Goal: Find specific page/section: Find specific page/section

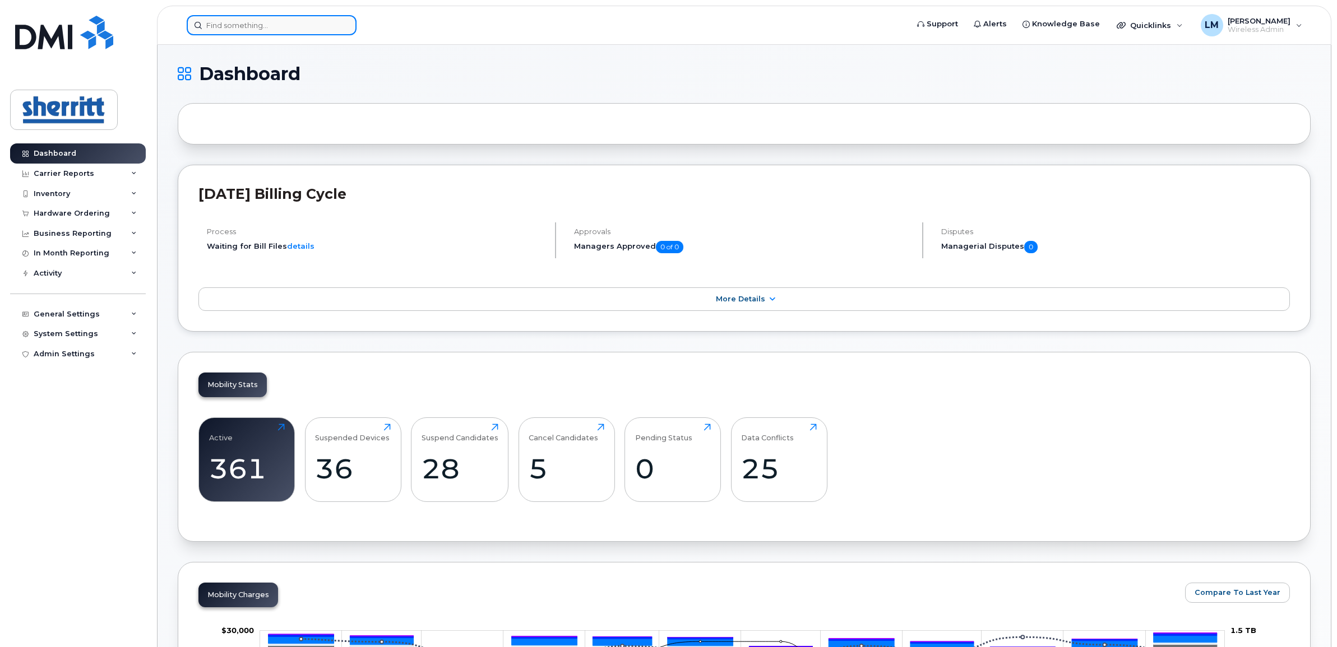
click at [323, 27] on input at bounding box center [272, 25] width 170 height 20
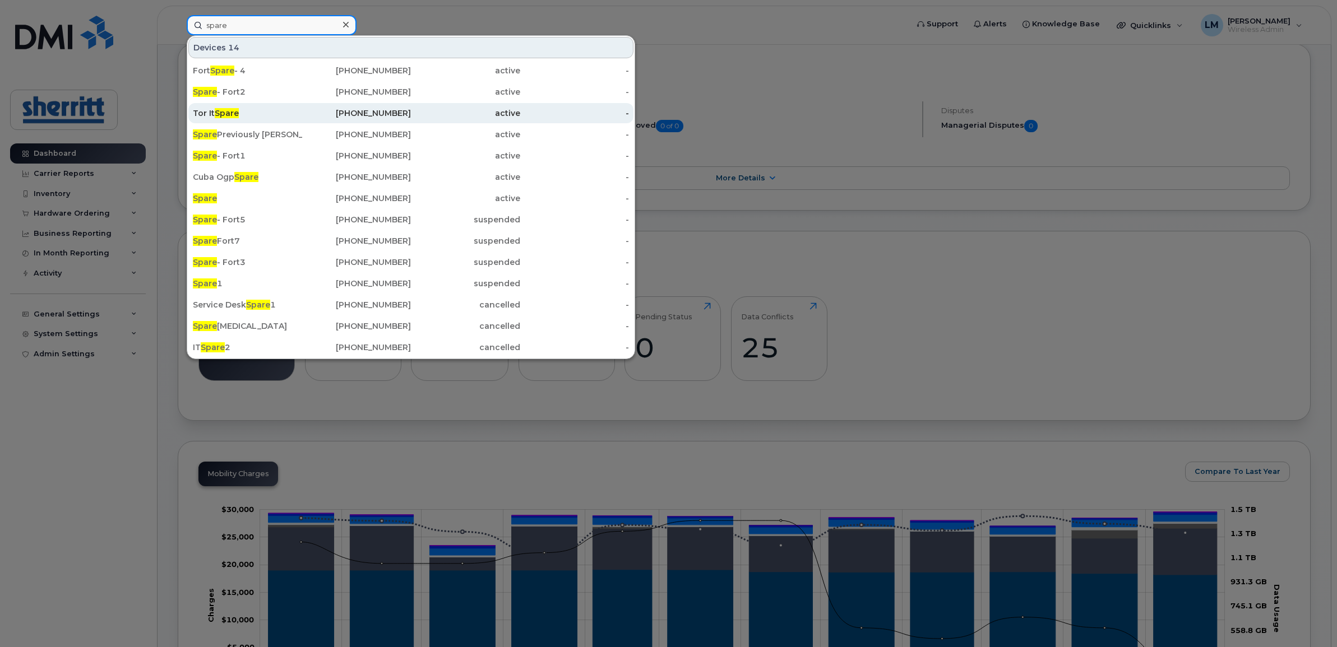
scroll to position [140, 0]
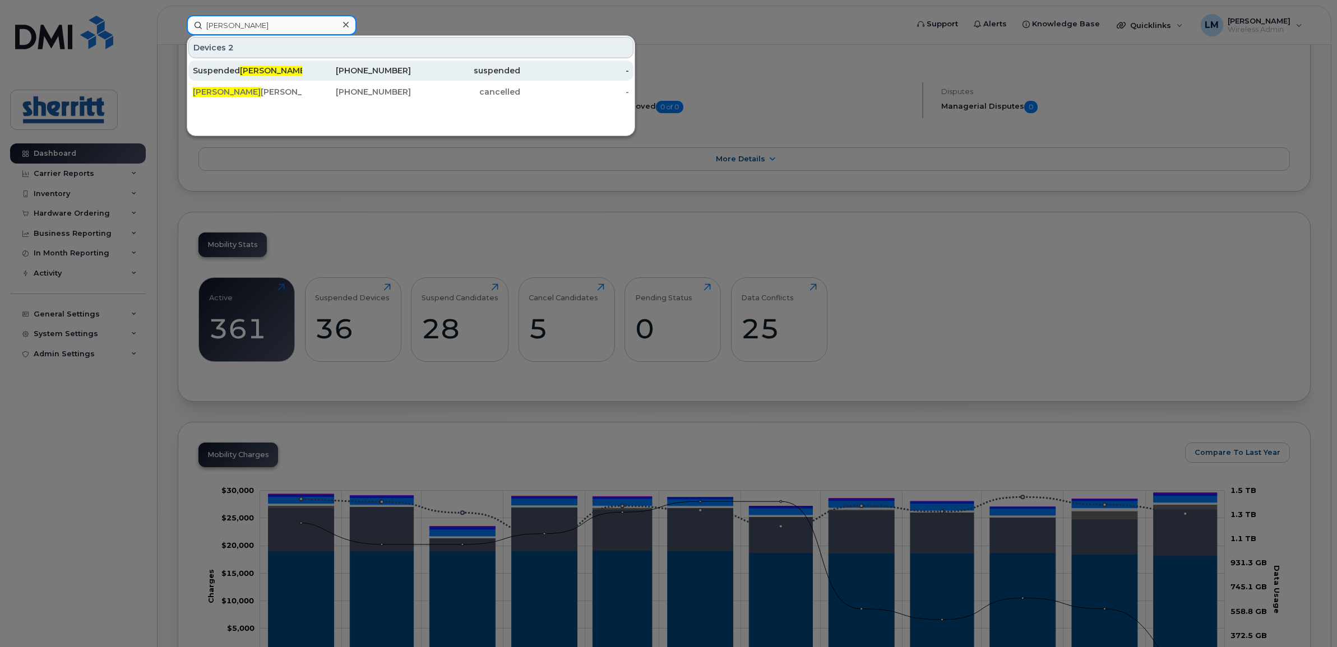
type input "saroosh"
click at [275, 74] on div "Suspended Saroosh" at bounding box center [247, 70] width 109 height 11
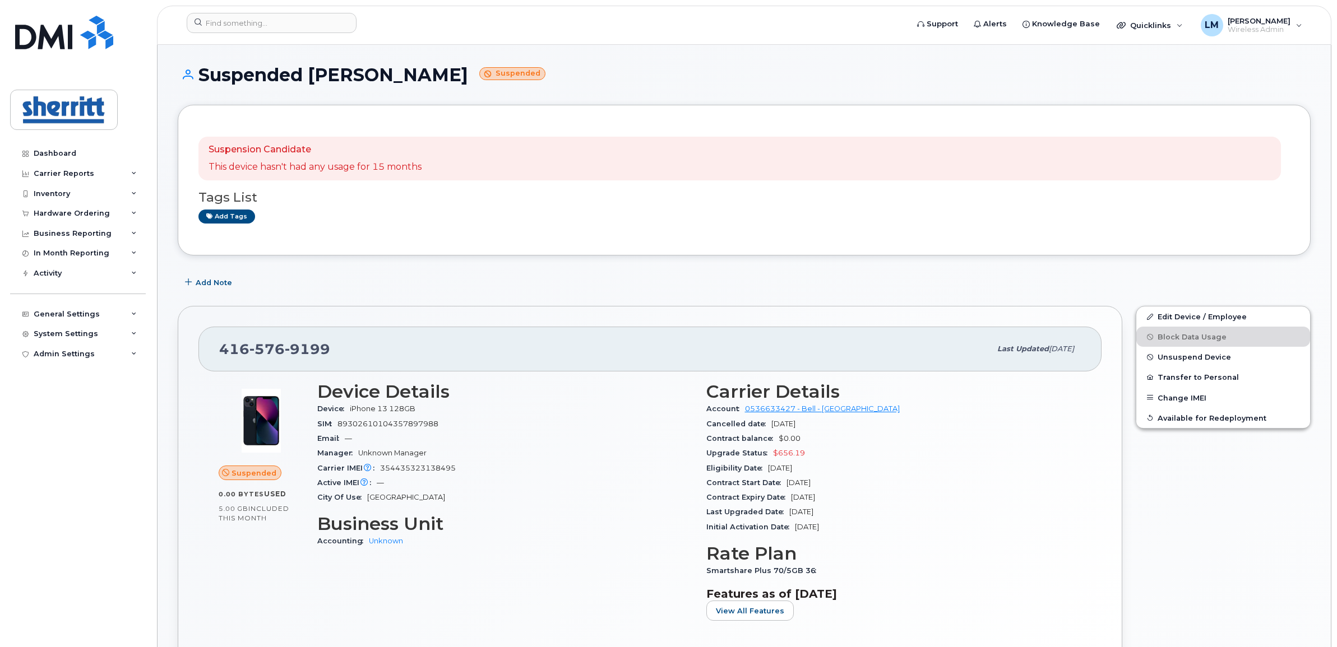
scroll to position [70, 0]
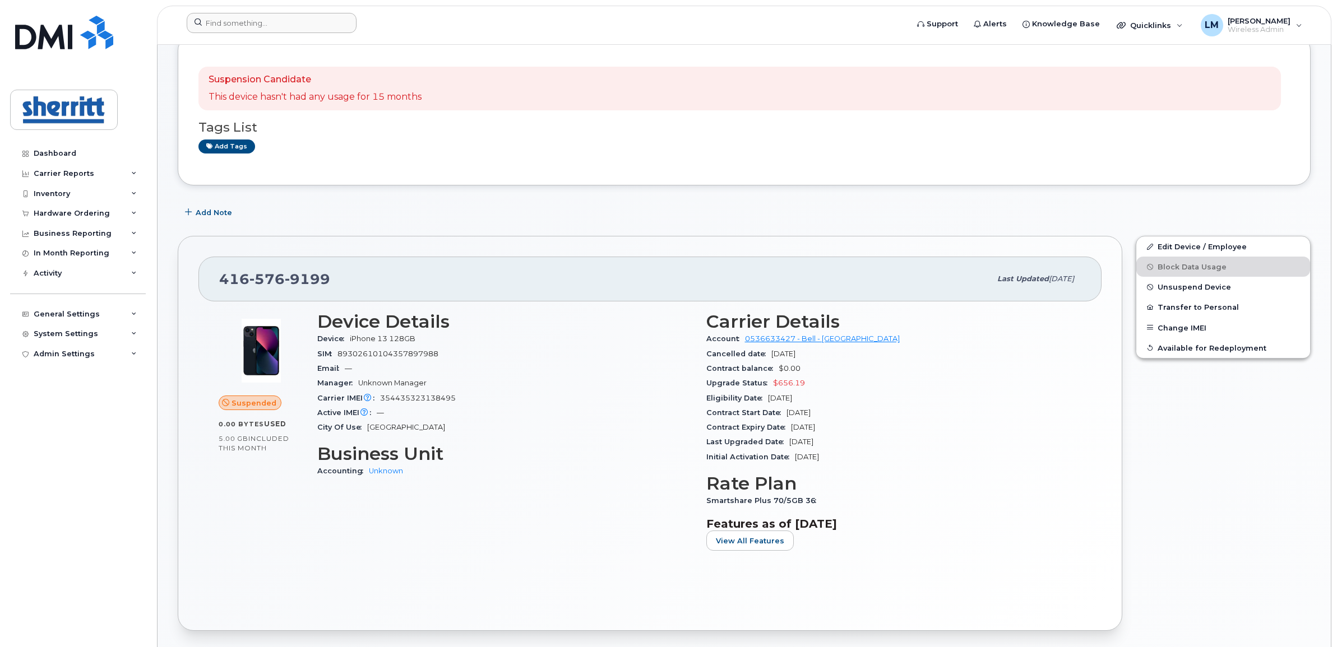
drag, startPoint x: 242, startPoint y: 38, endPoint x: 242, endPoint y: 31, distance: 7.3
click at [242, 35] on header "Support Alerts Knowledge Base Quicklinks Suspend / Cancel Device Change SIM Car…" at bounding box center [744, 25] width 1174 height 39
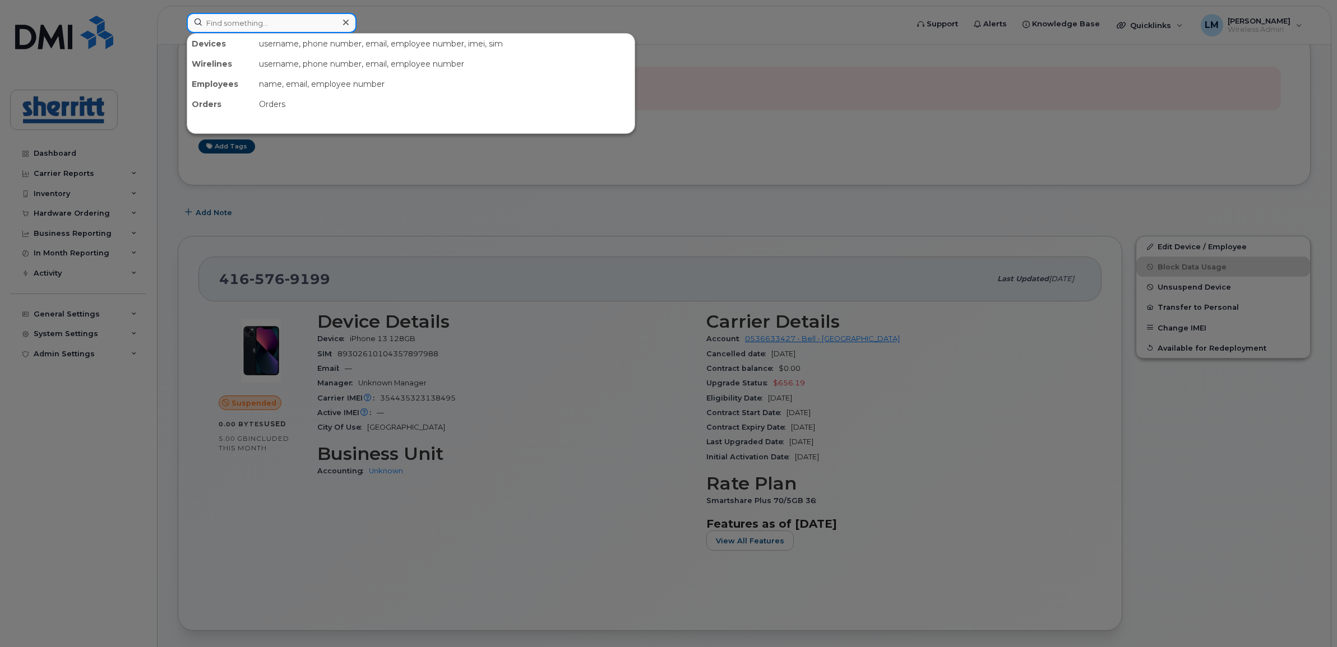
click at [242, 31] on input at bounding box center [272, 23] width 170 height 20
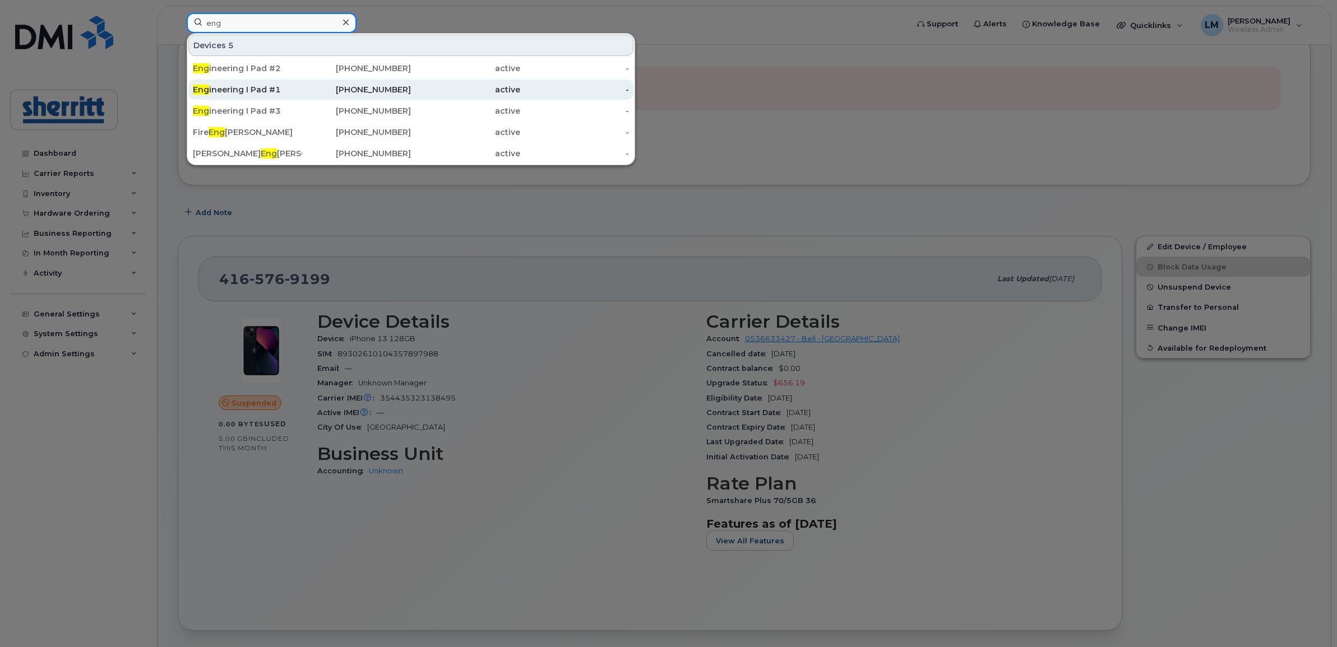
type input "eng"
click at [277, 91] on div "Eng ineering I Pad #1" at bounding box center [247, 89] width 109 height 11
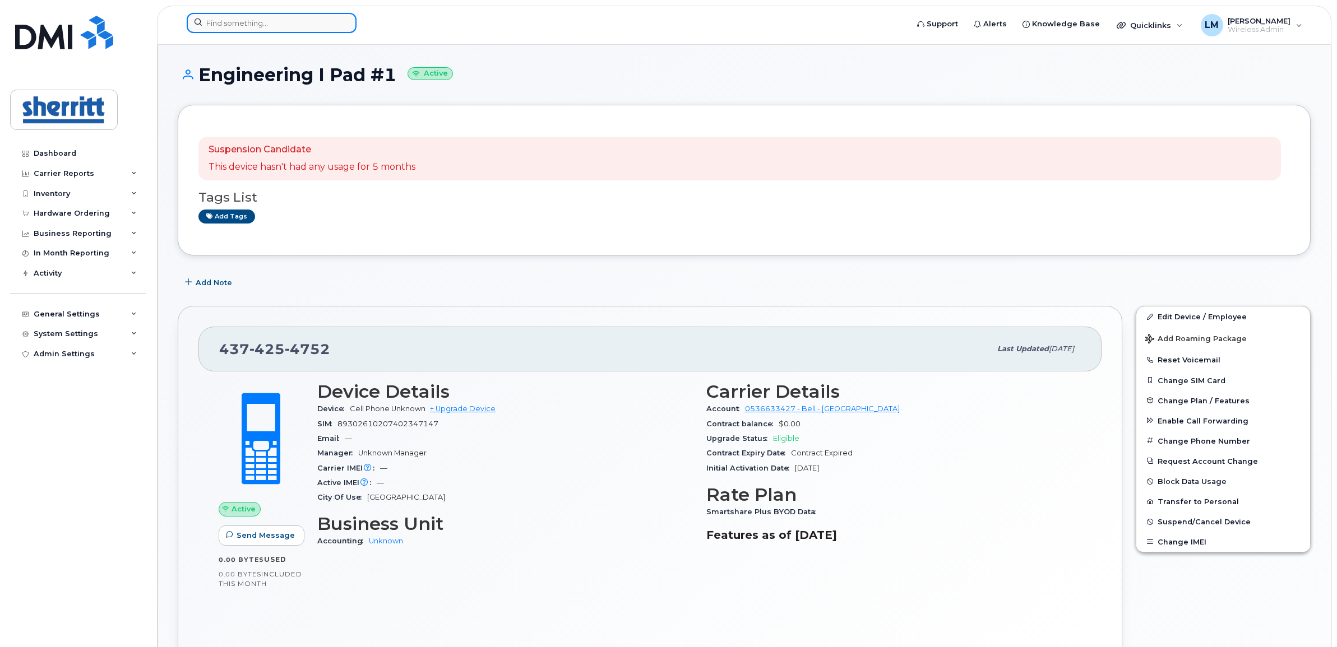
click at [293, 20] on input at bounding box center [272, 23] width 170 height 20
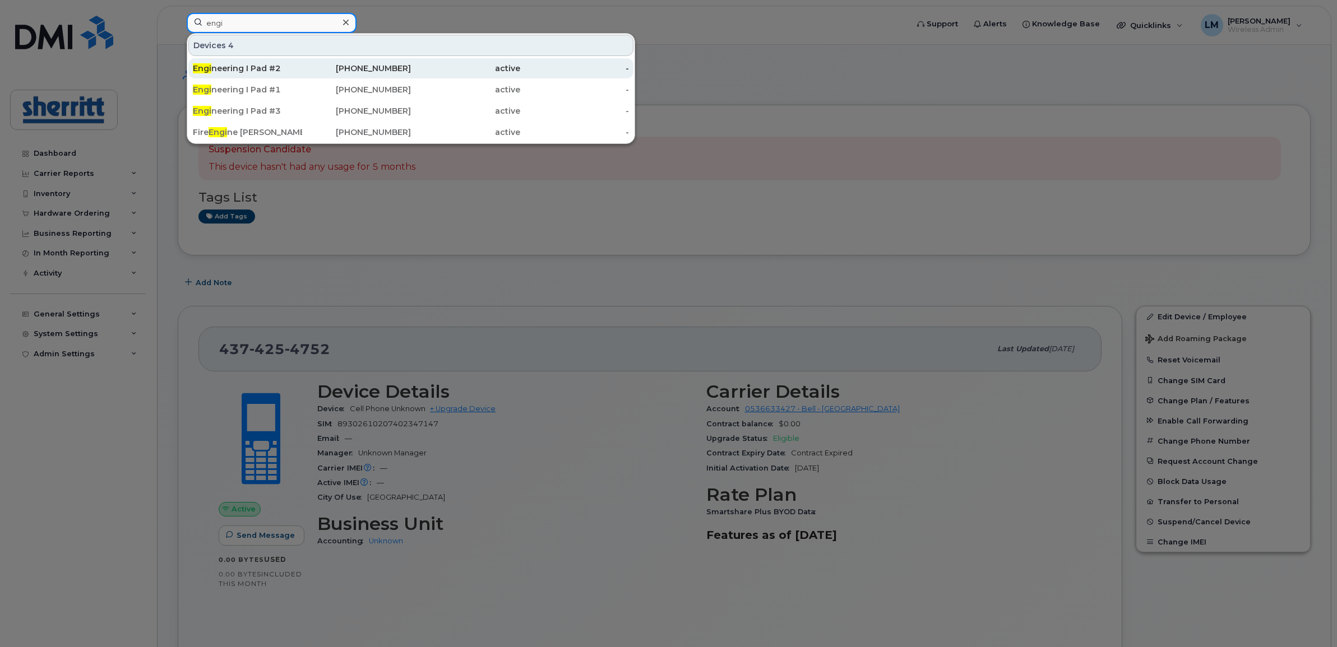
type input "engi"
click at [292, 65] on div "Engi neering I Pad #2" at bounding box center [247, 68] width 109 height 11
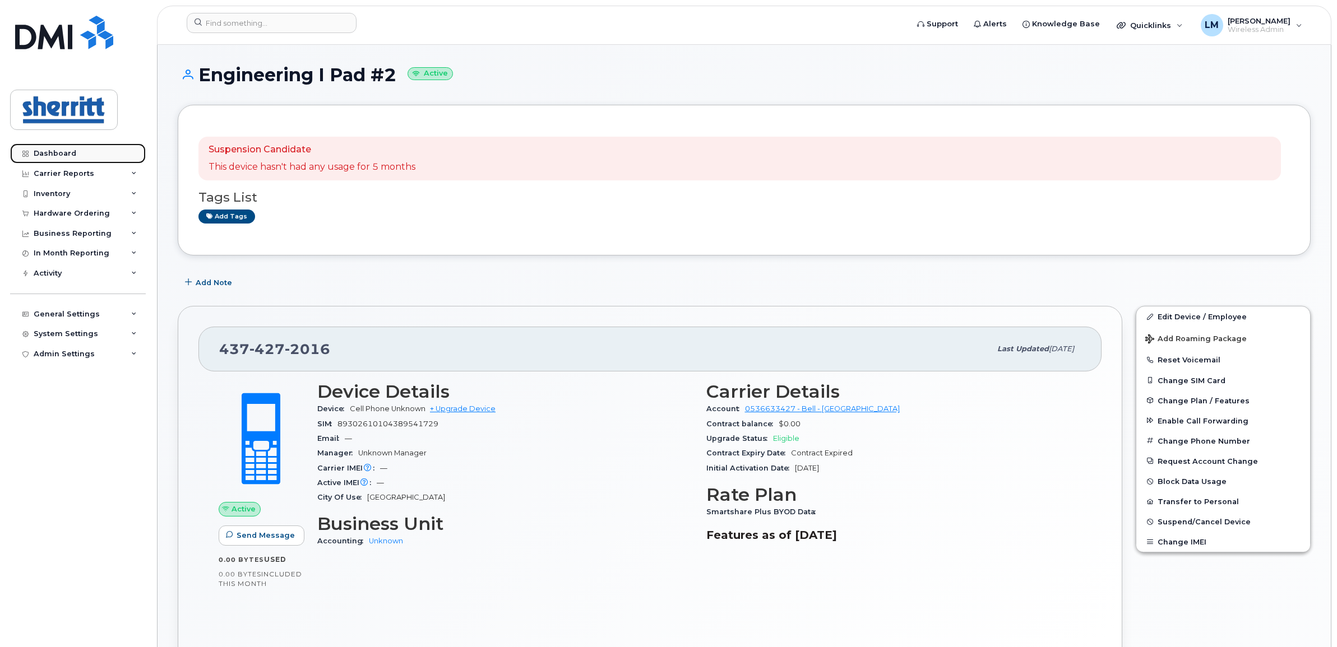
click at [87, 150] on link "Dashboard" at bounding box center [78, 153] width 136 height 20
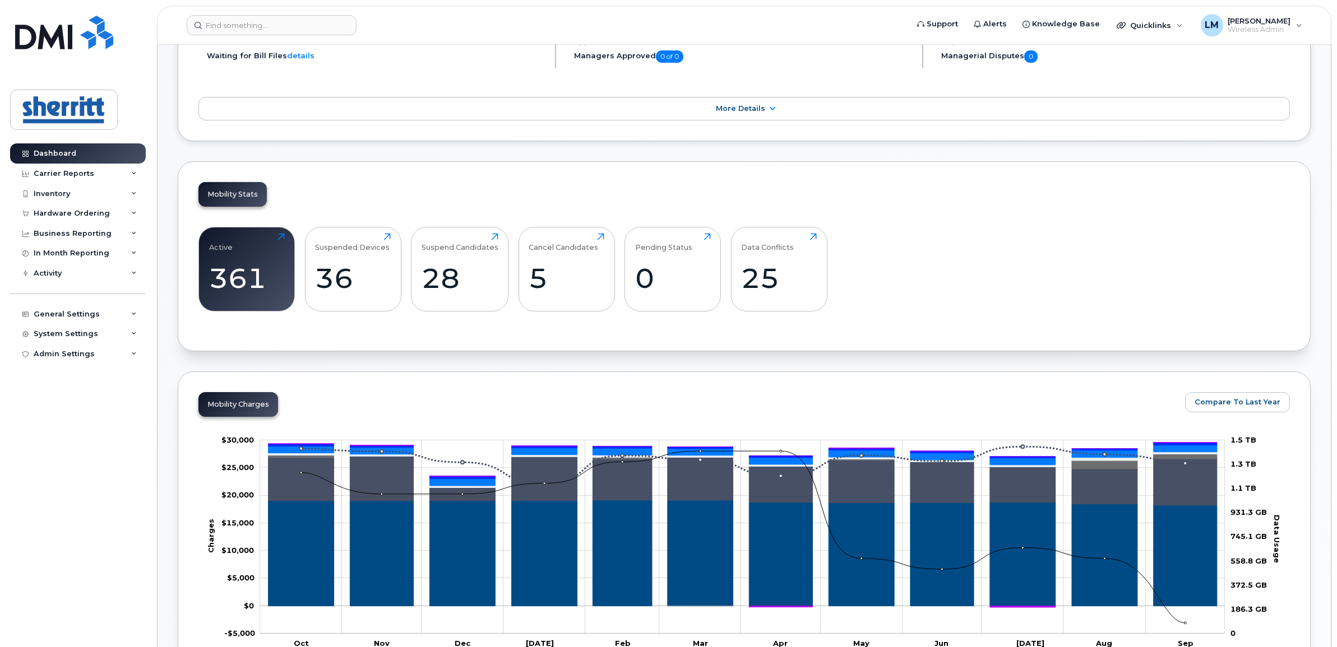
scroll to position [210, 0]
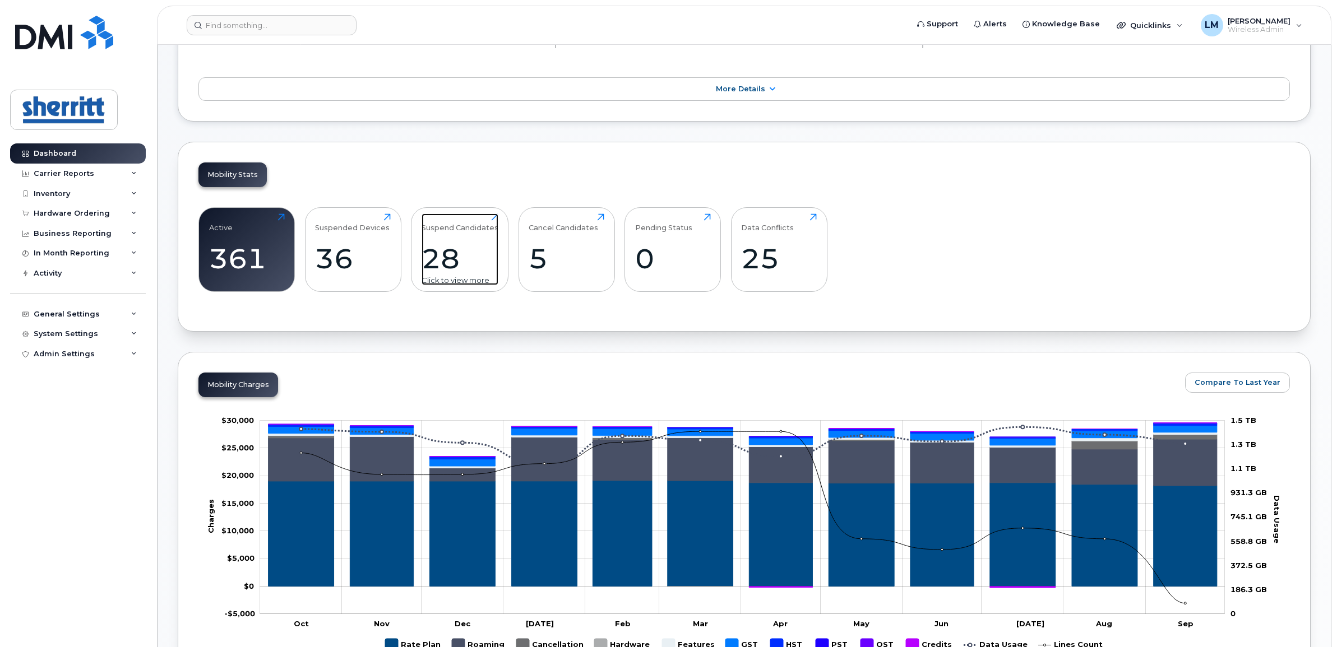
click at [443, 257] on div "28" at bounding box center [459, 258] width 77 height 33
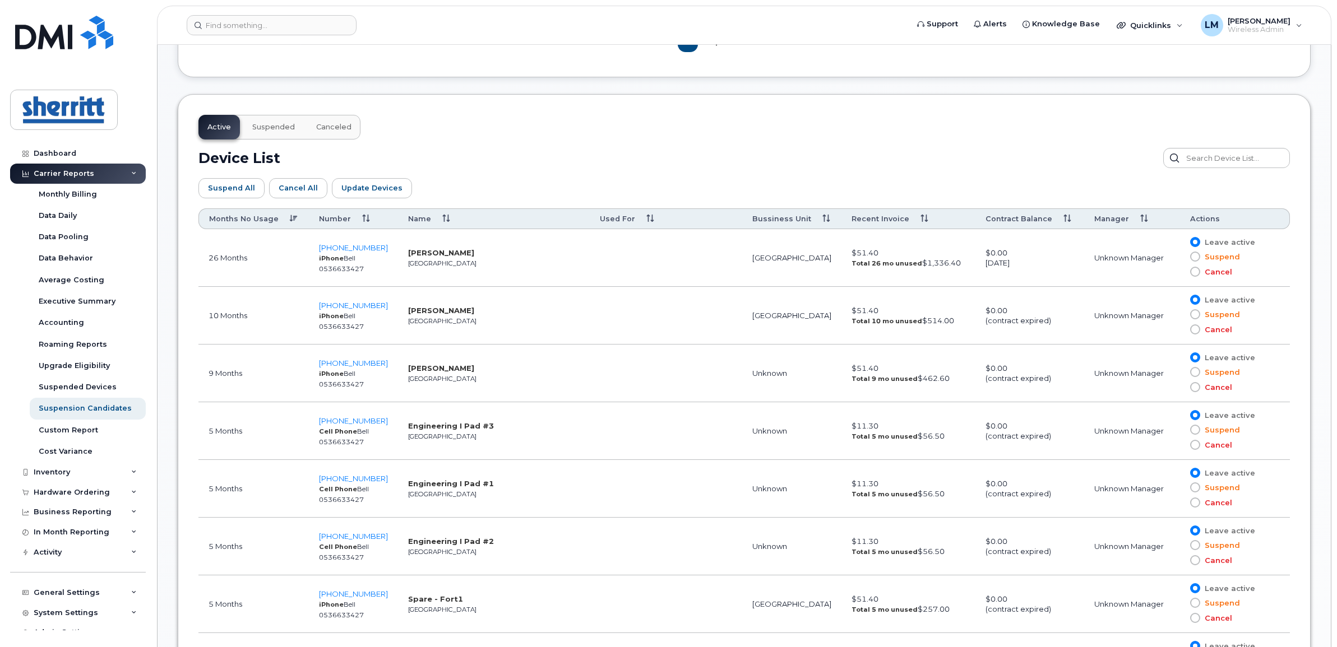
scroll to position [560, 0]
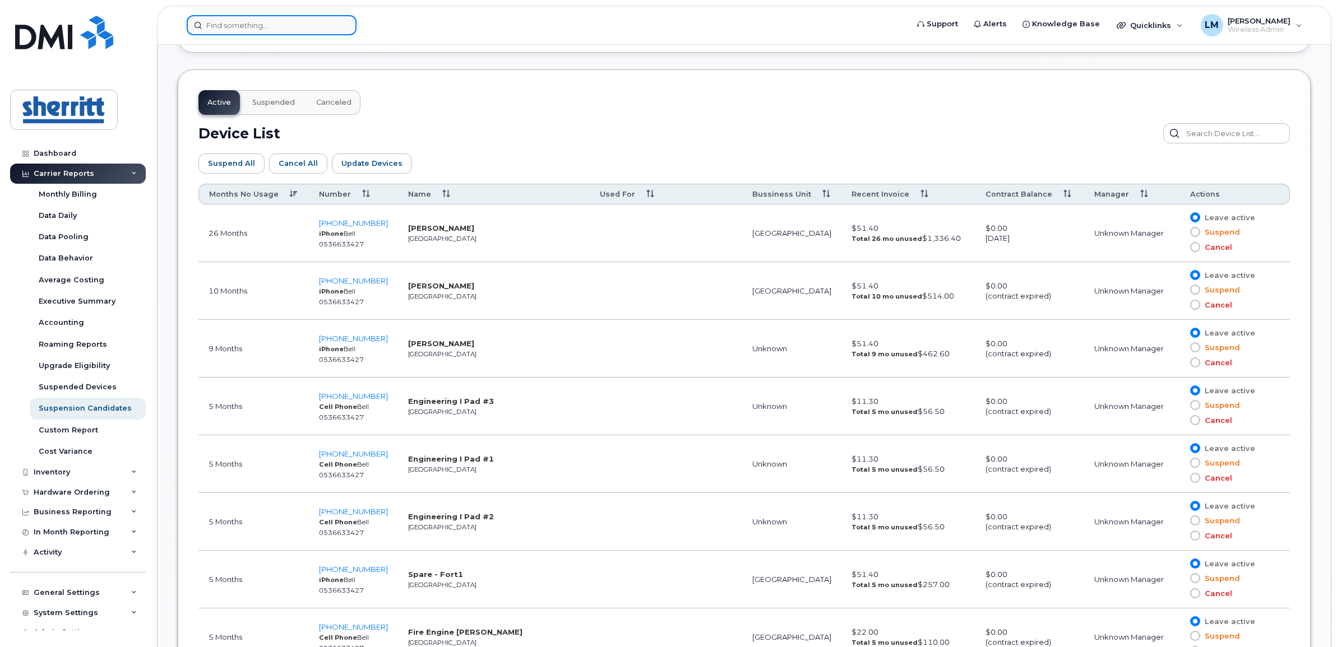
click at [282, 29] on input at bounding box center [272, 25] width 170 height 20
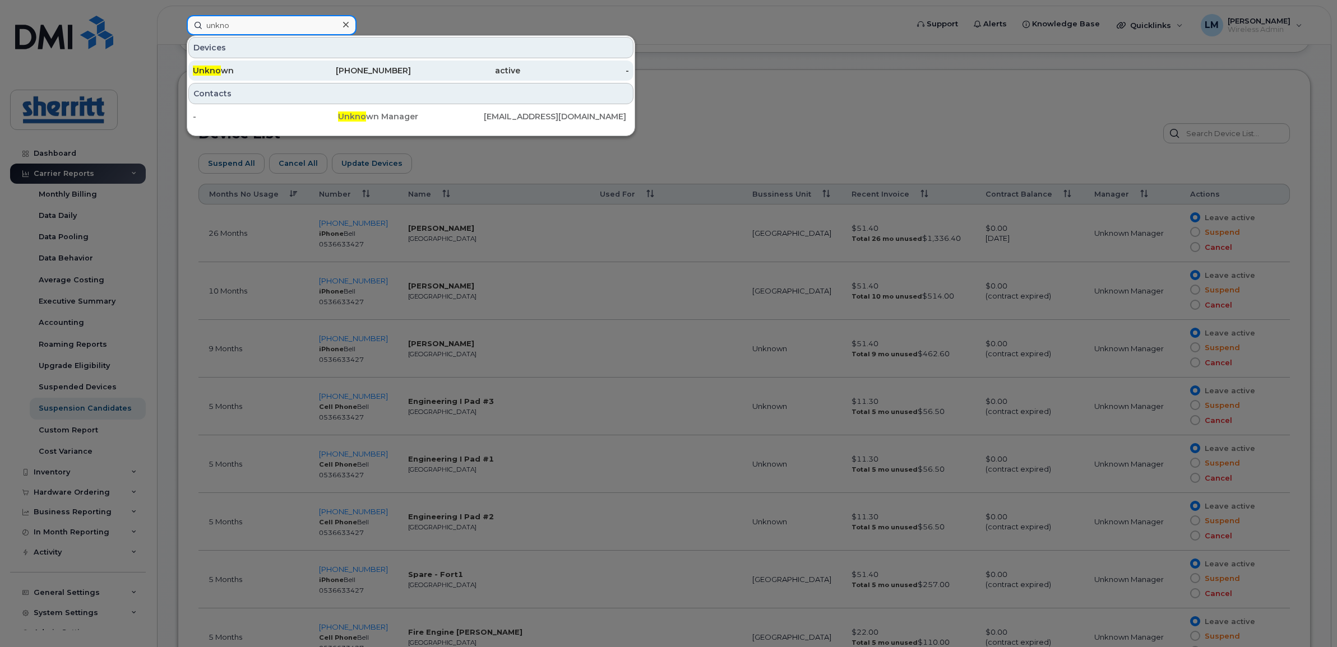
type input "unkno"
click at [272, 66] on div "Unkno wn" at bounding box center [247, 70] width 109 height 11
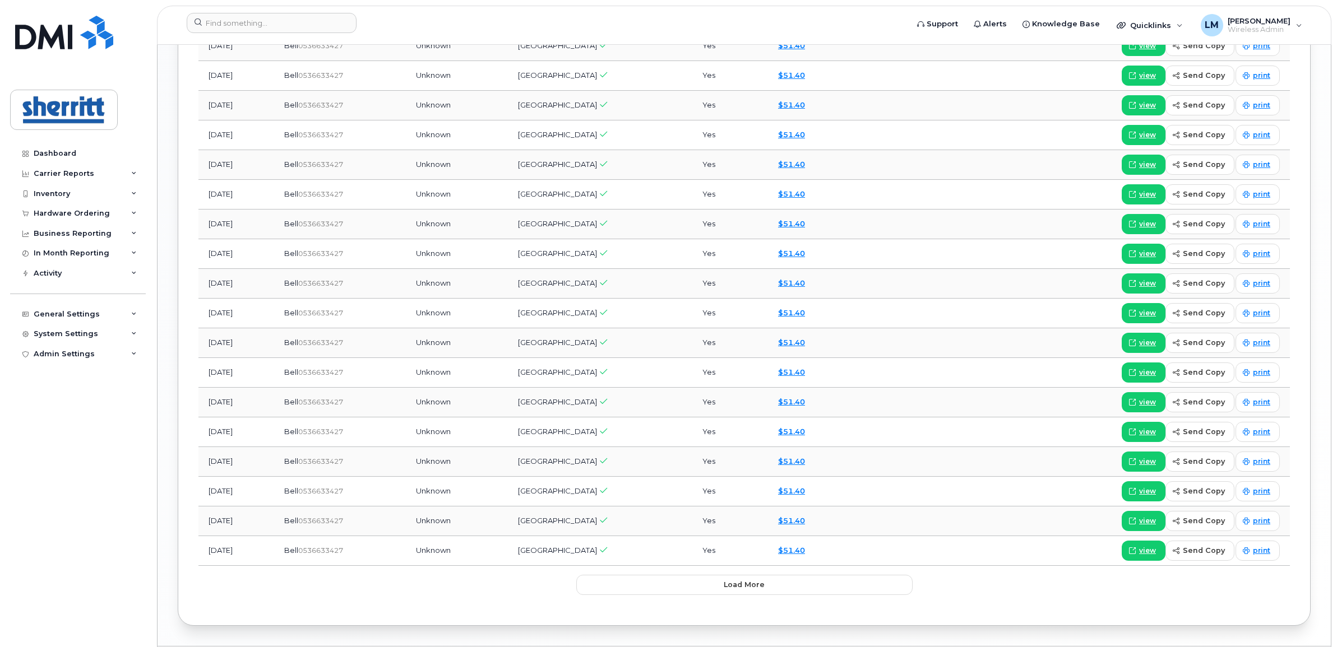
scroll to position [1150, 0]
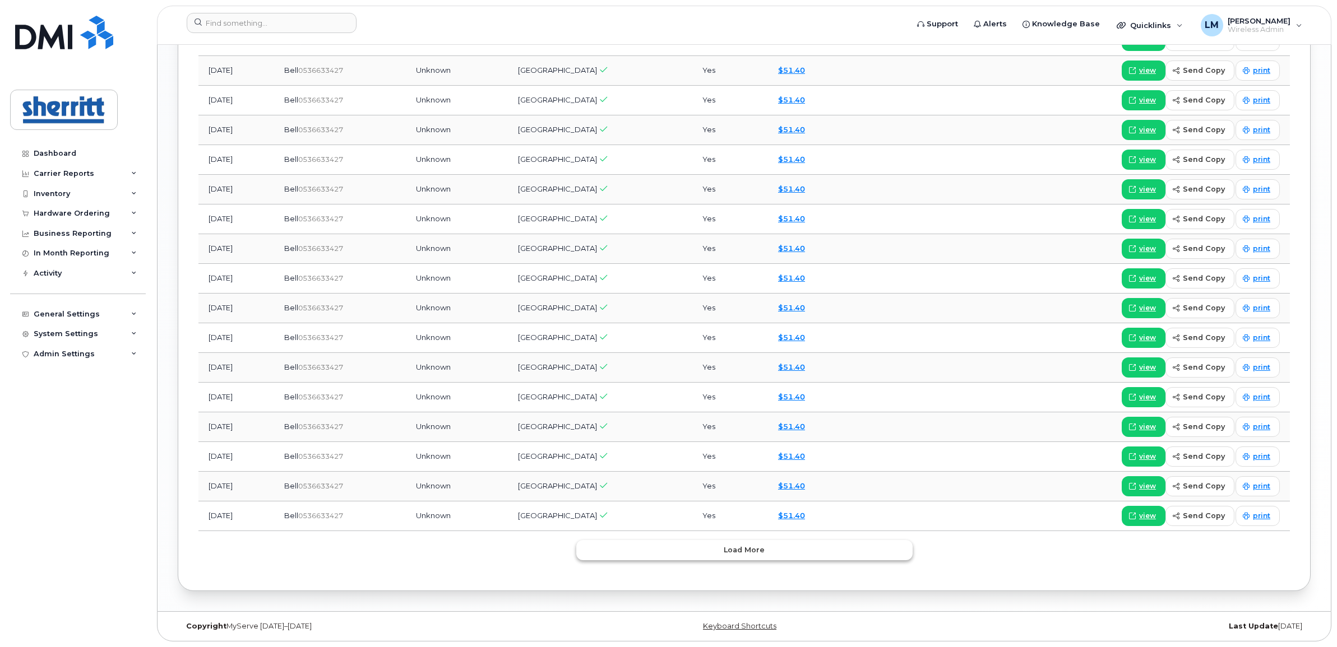
click at [748, 553] on span "Load more" at bounding box center [744, 550] width 41 height 11
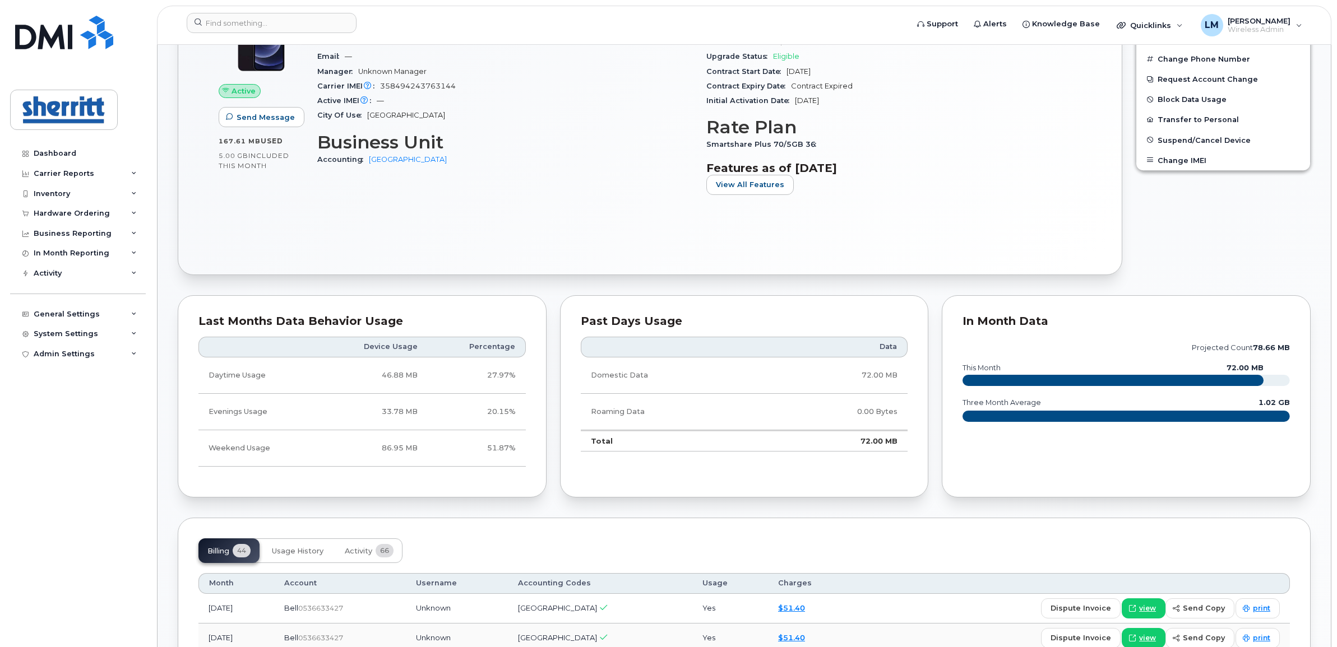
scroll to position [146, 0]
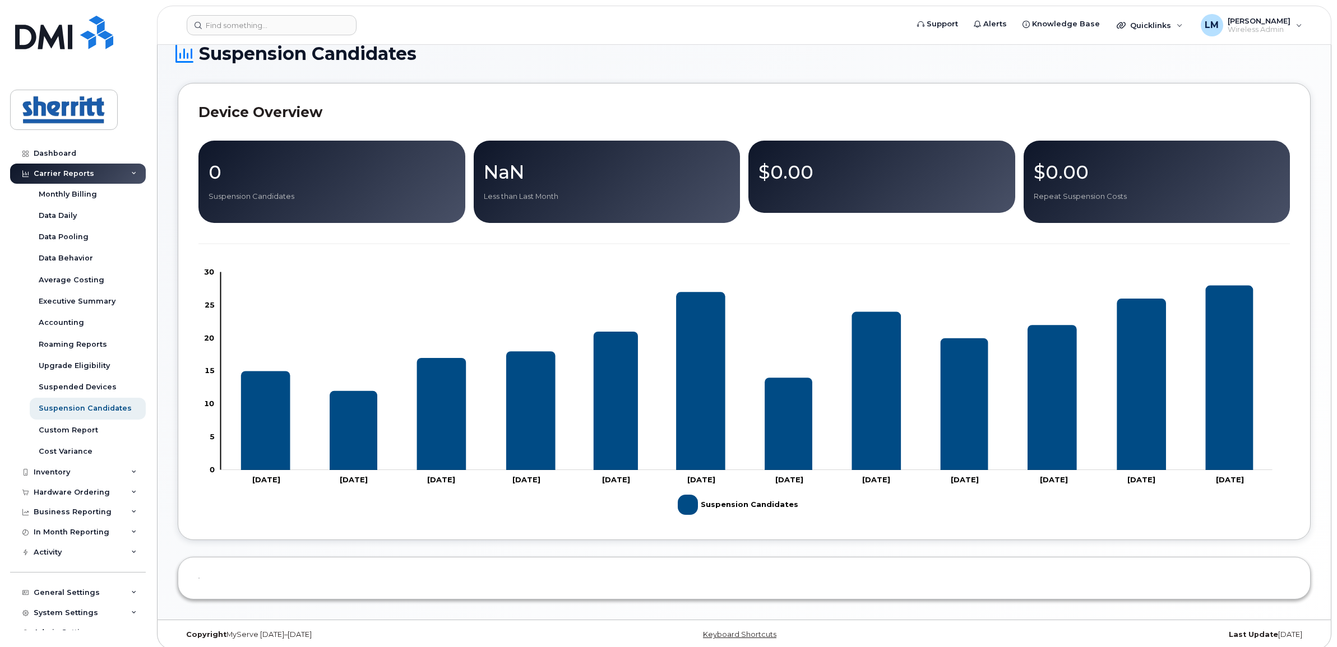
scroll to position [29, 0]
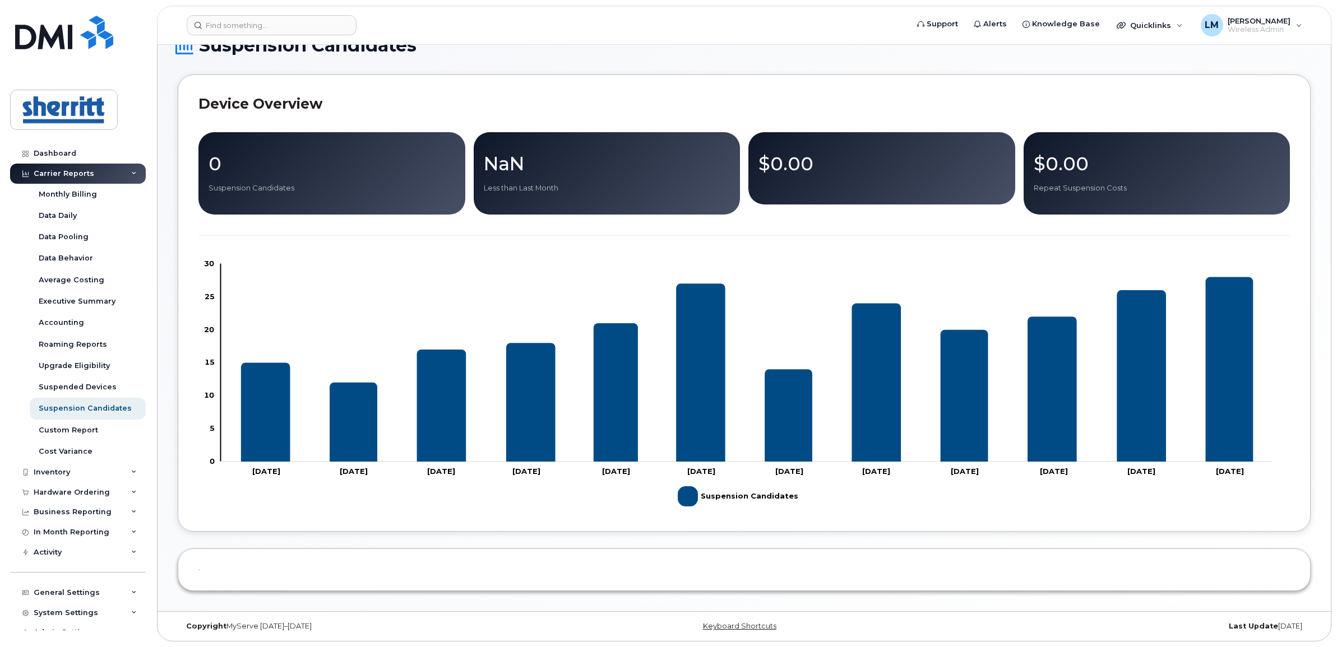
click at [1234, 391] on icon "Suspension Candidates" at bounding box center [1230, 369] width 48 height 184
click at [712, 499] on rect "Legend" at bounding box center [735, 496] width 115 height 29
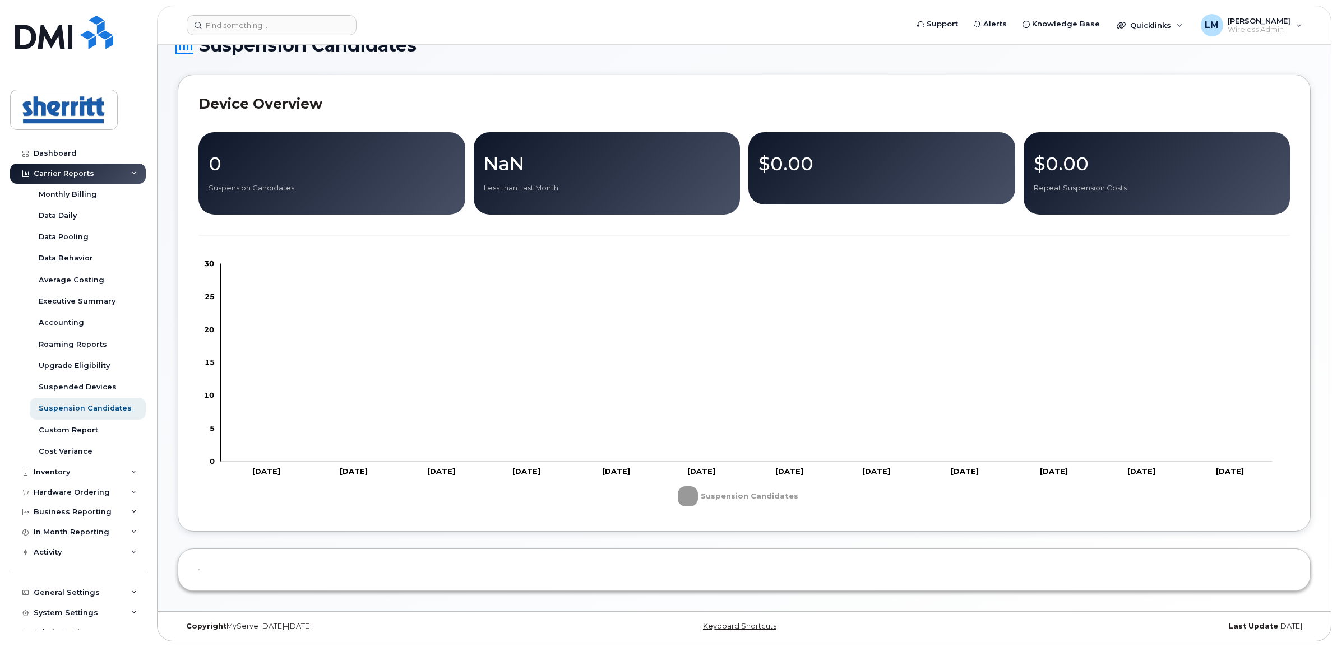
click at [712, 499] on rect "Legend" at bounding box center [735, 496] width 115 height 29
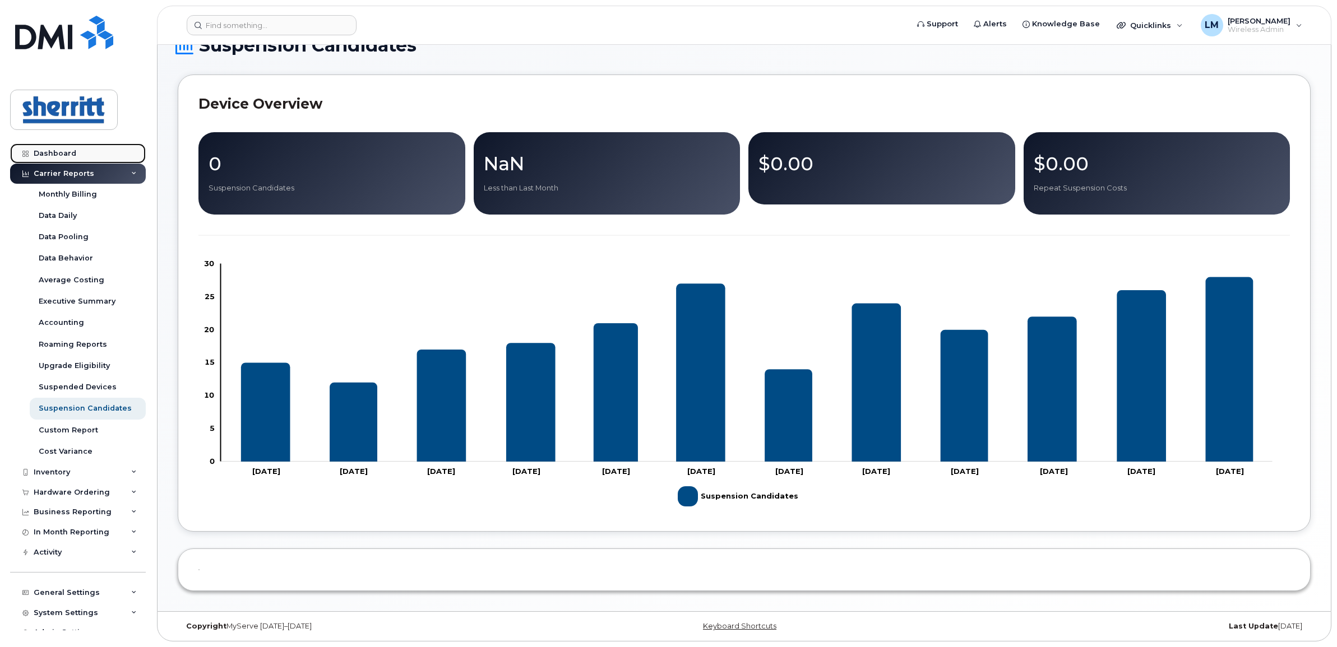
click at [74, 153] on div "Dashboard" at bounding box center [55, 153] width 43 height 9
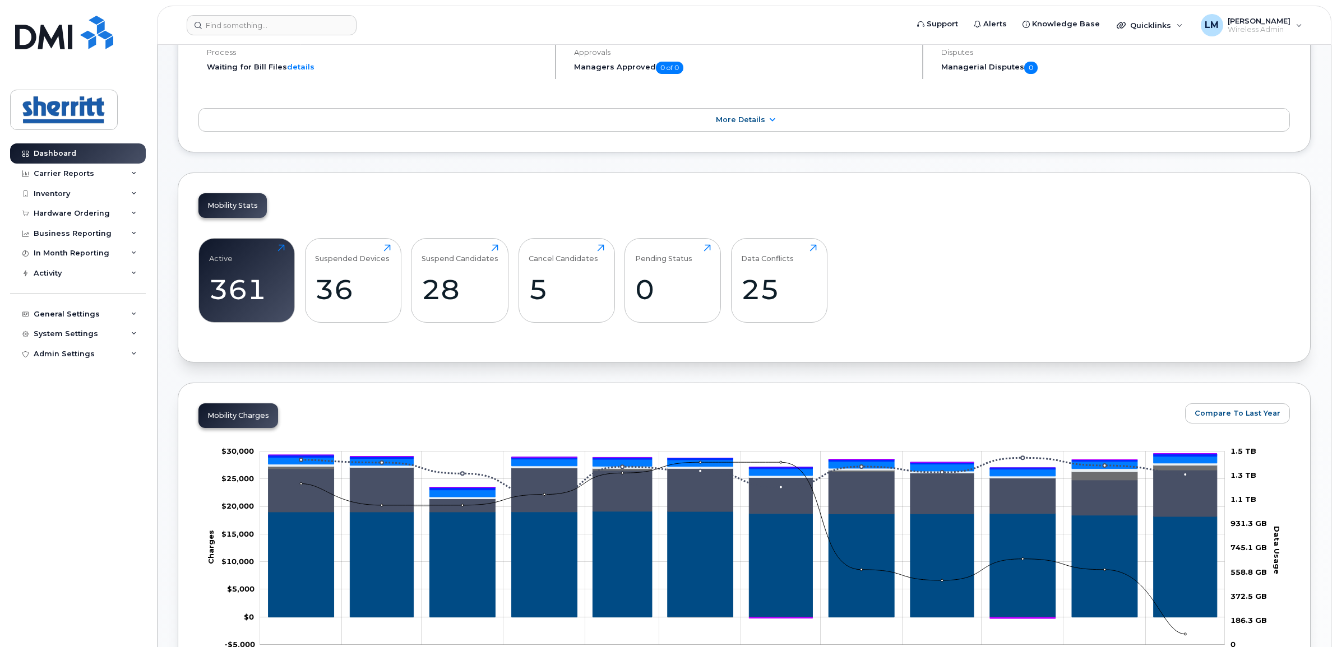
scroll to position [210, 0]
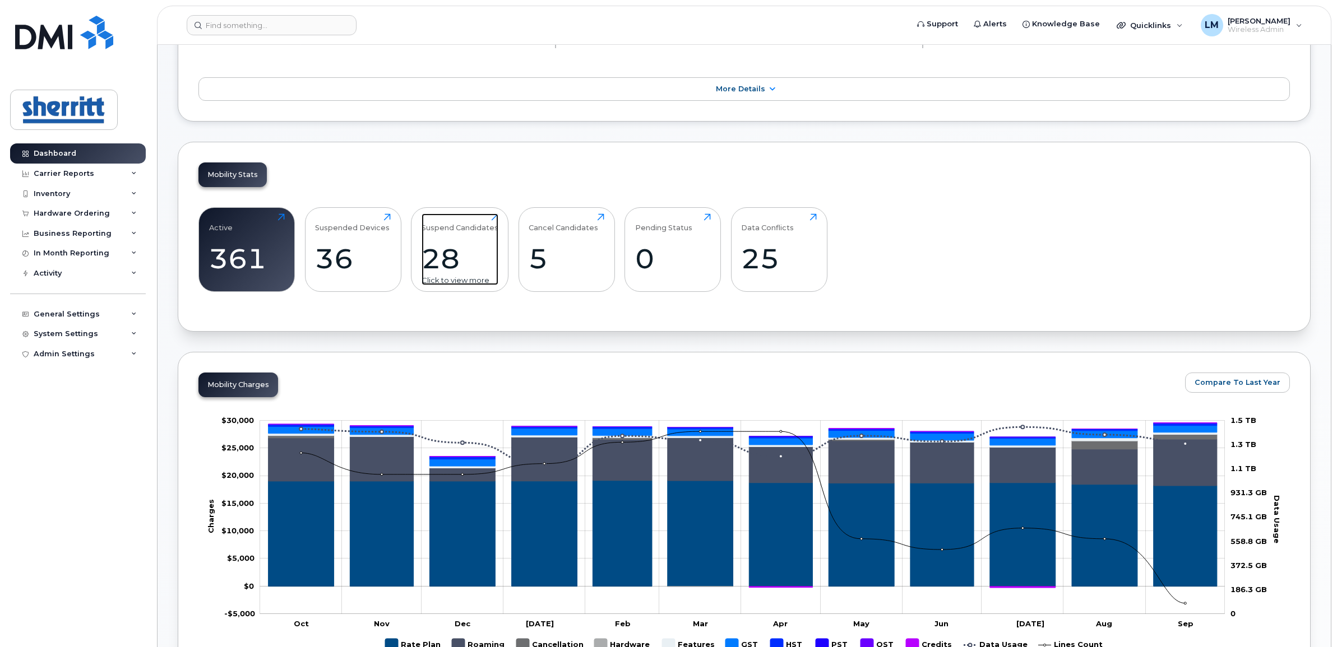
click at [451, 255] on div "28" at bounding box center [459, 258] width 77 height 33
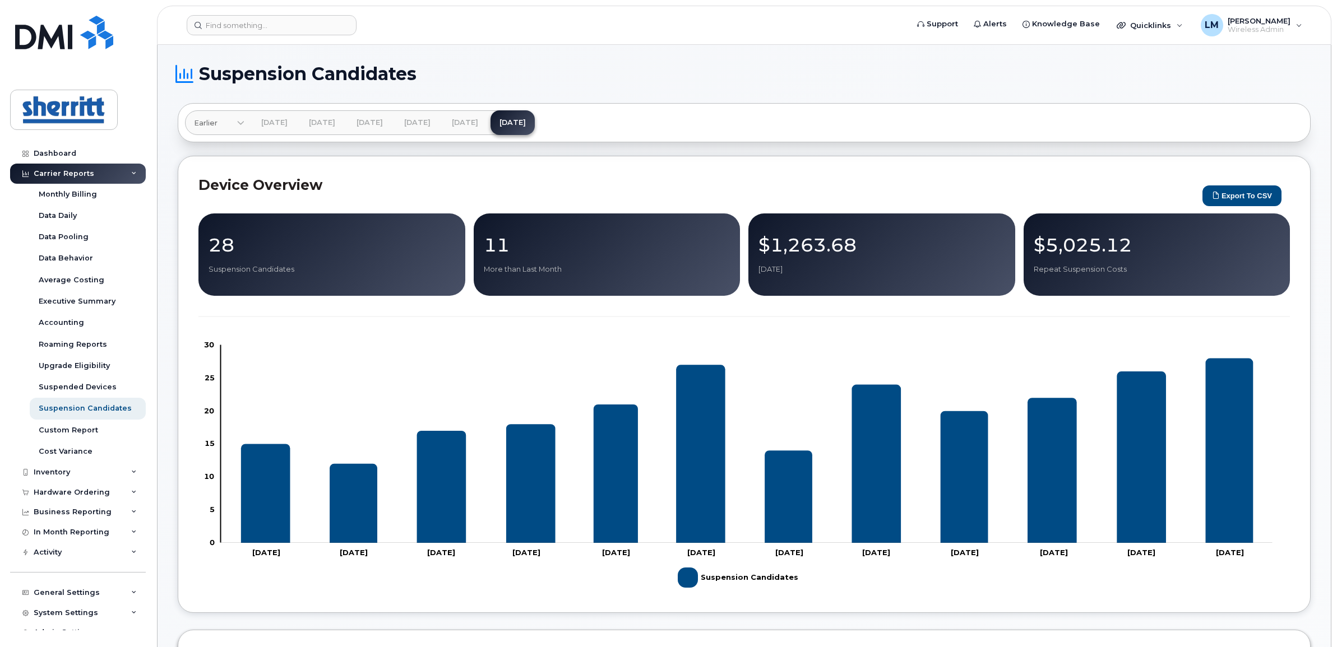
click at [223, 244] on p "28" at bounding box center [331, 245] width 247 height 20
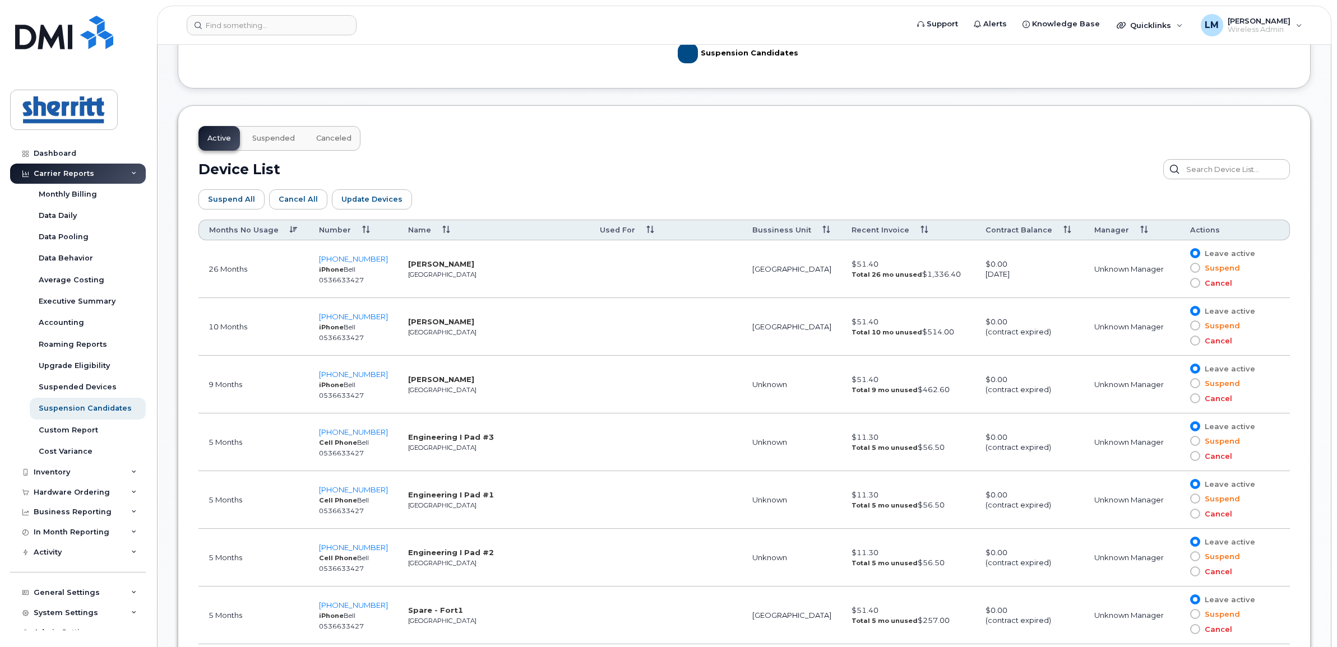
scroll to position [350, 0]
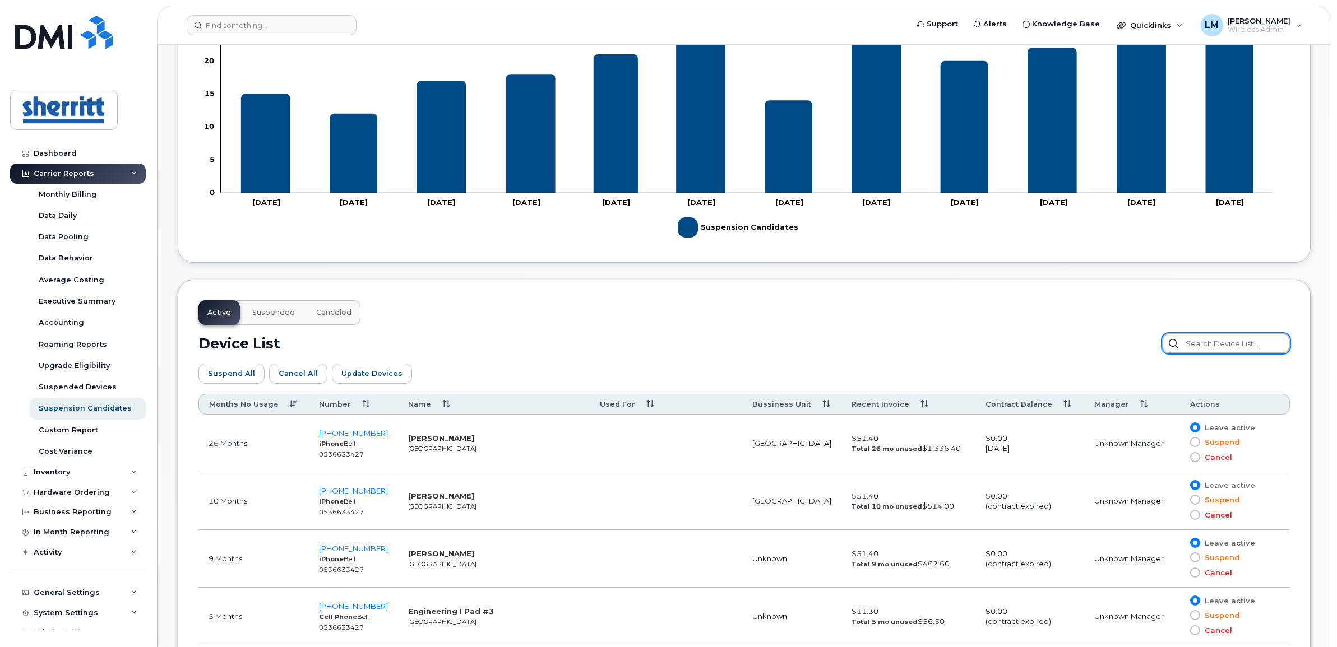
click at [1216, 351] on input "text" at bounding box center [1226, 343] width 128 height 20
type input "unknown"
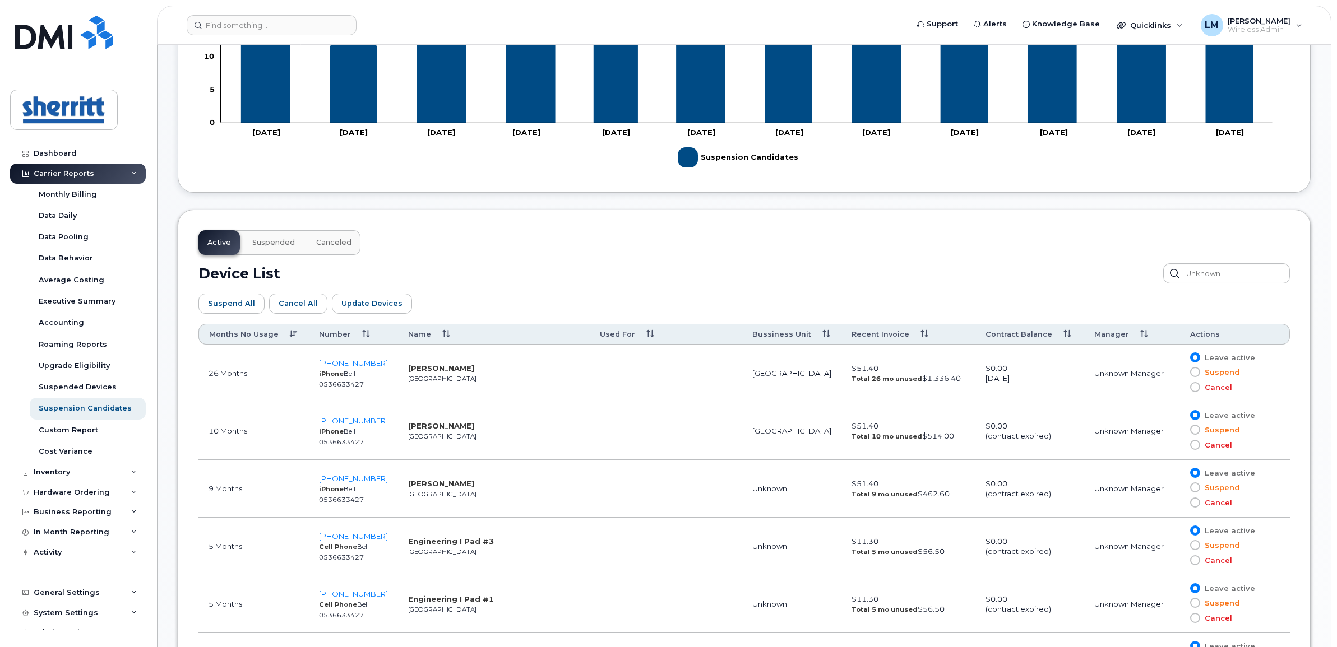
scroll to position [490, 0]
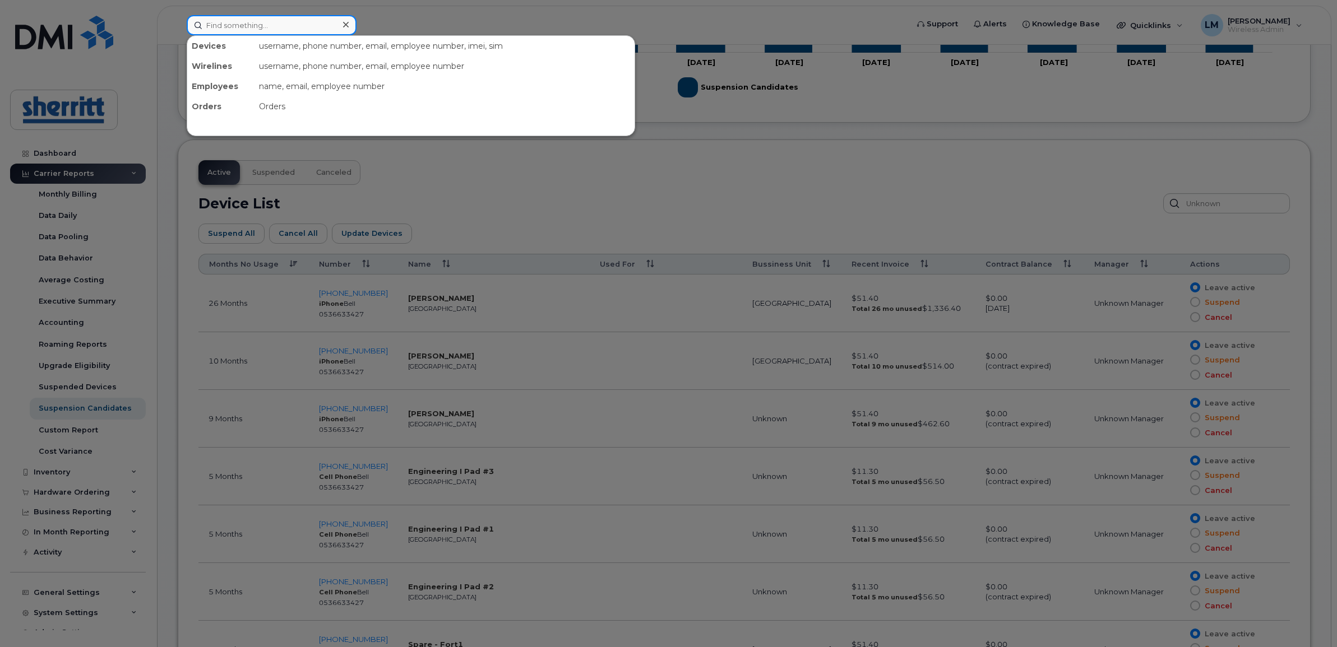
click at [248, 28] on input at bounding box center [272, 25] width 170 height 20
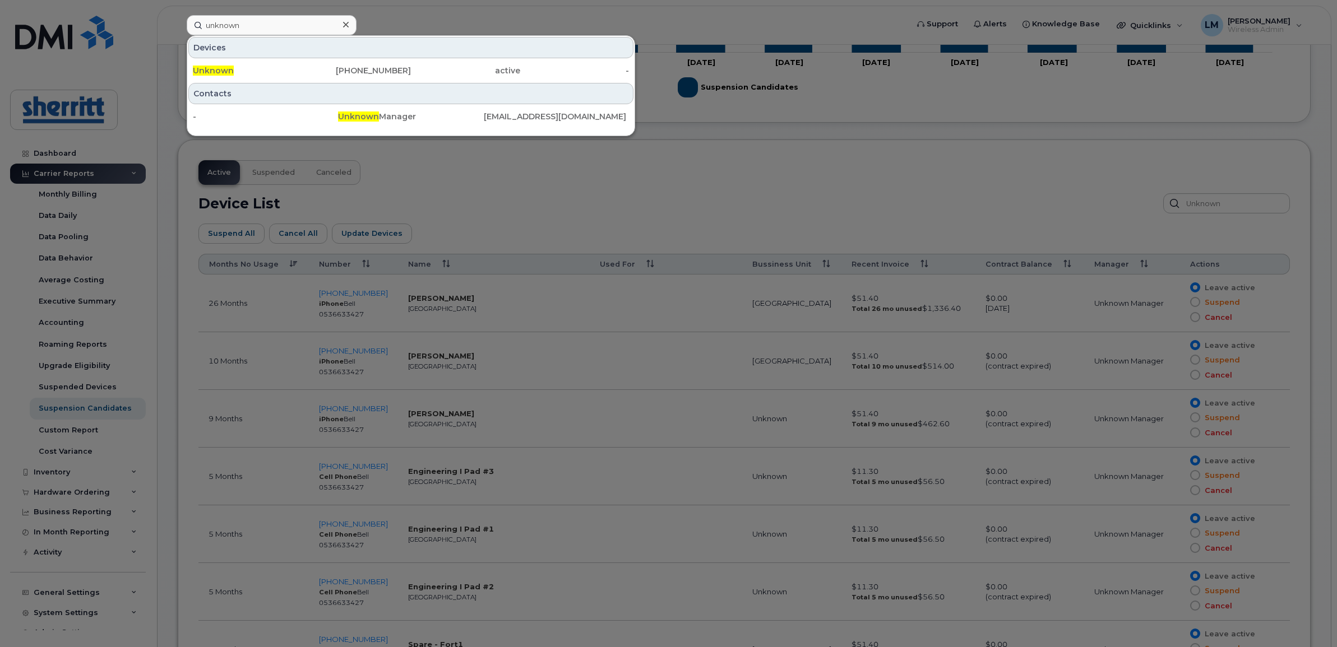
click at [499, 191] on div at bounding box center [668, 323] width 1337 height 647
click at [258, 24] on input "unknown" at bounding box center [272, 25] width 170 height 20
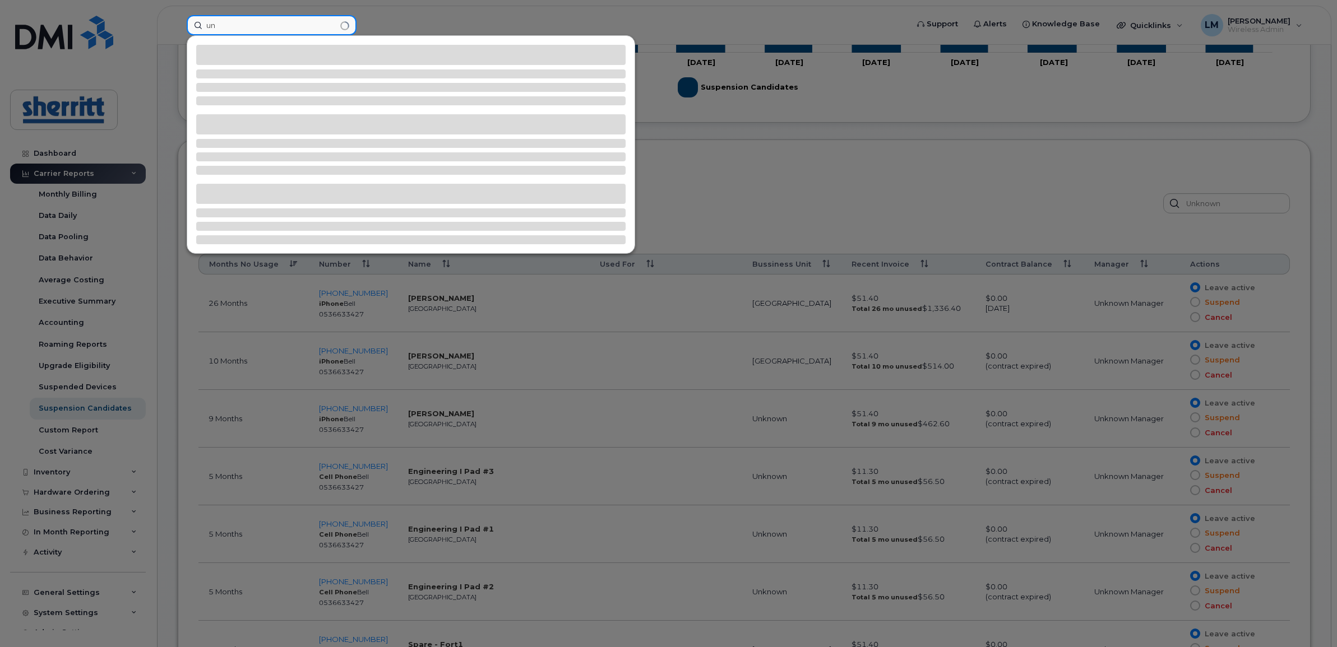
type input "u"
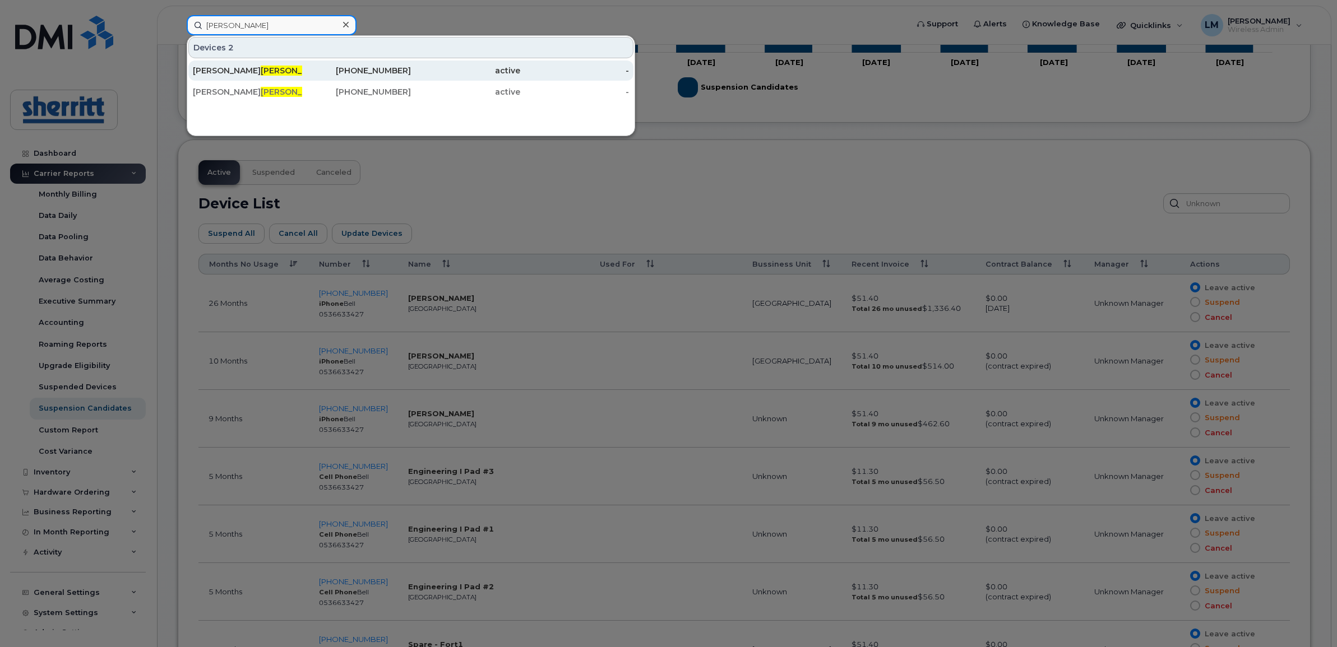
type input "clarke"
click at [258, 68] on div "Scott Clarke" at bounding box center [247, 70] width 109 height 11
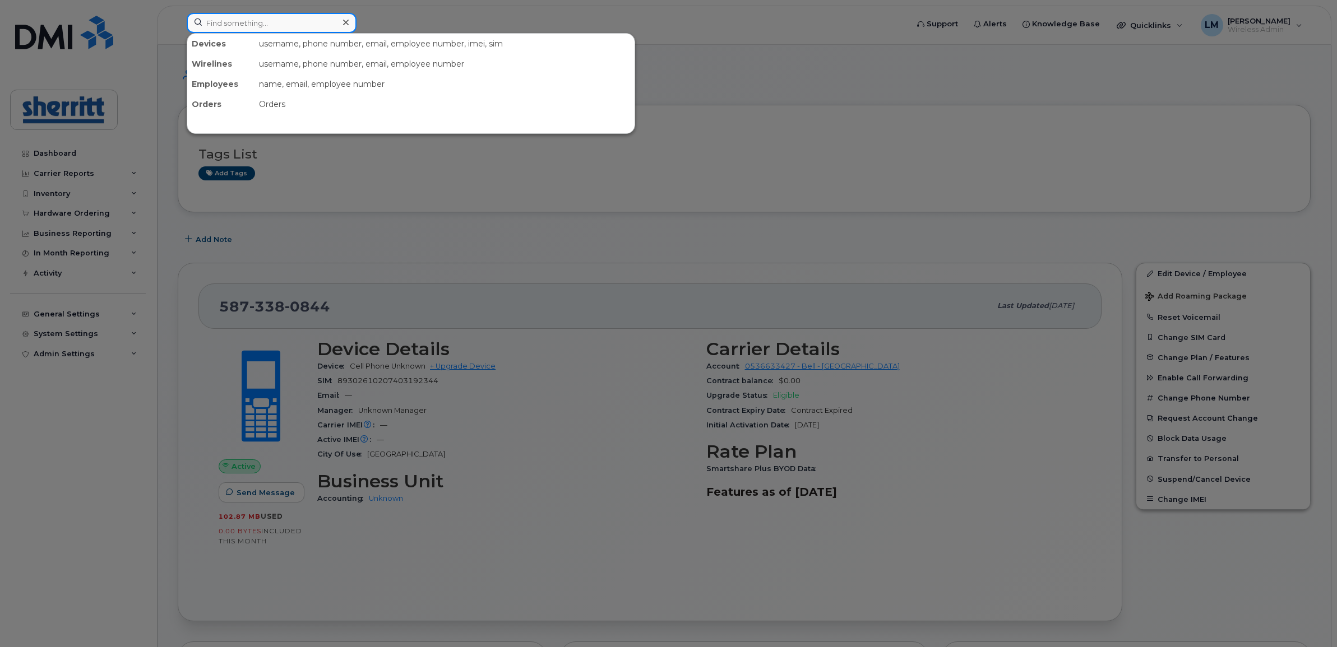
click at [259, 17] on input at bounding box center [272, 23] width 170 height 20
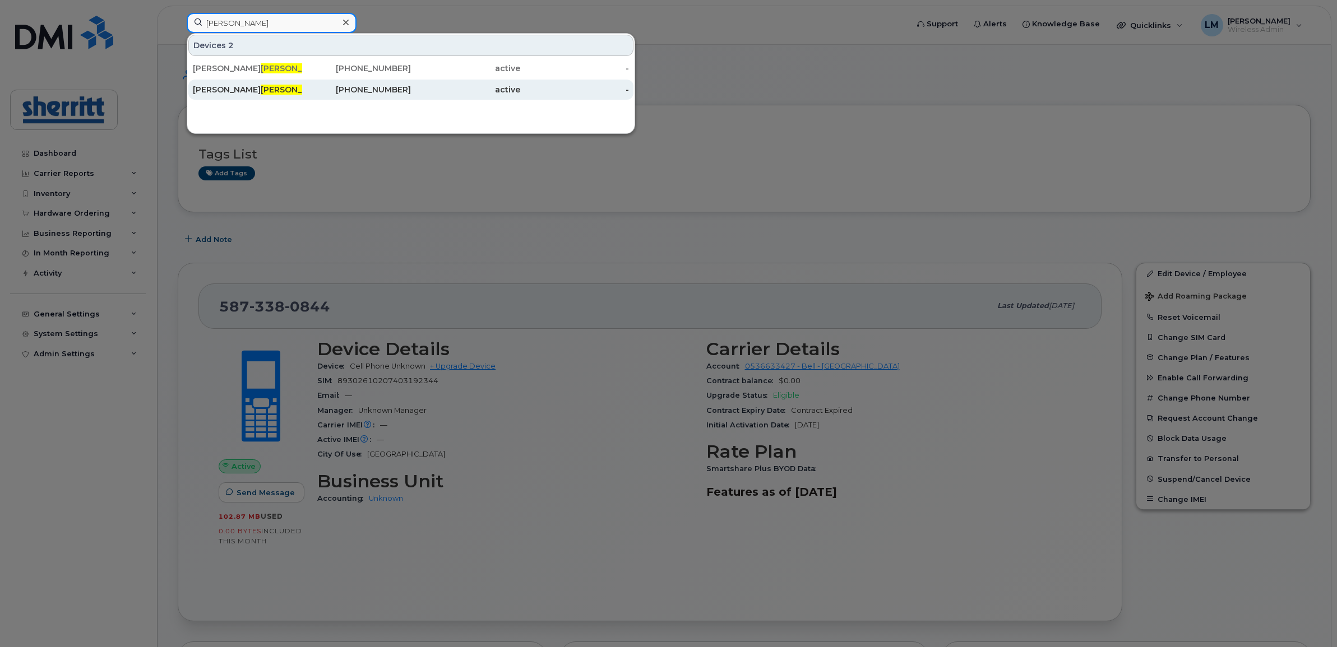
type input "clarke"
click at [261, 92] on span "Clarke" at bounding box center [295, 90] width 68 height 10
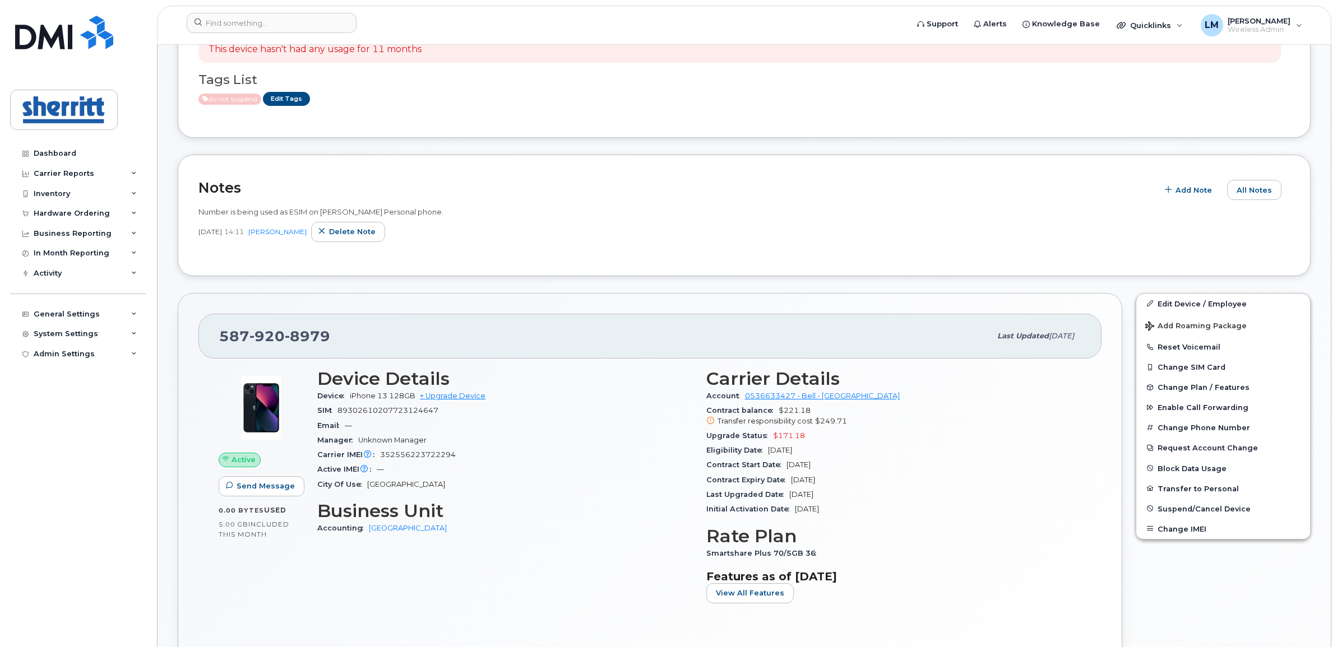
scroll to position [140, 0]
